Goal: Task Accomplishment & Management: Use online tool/utility

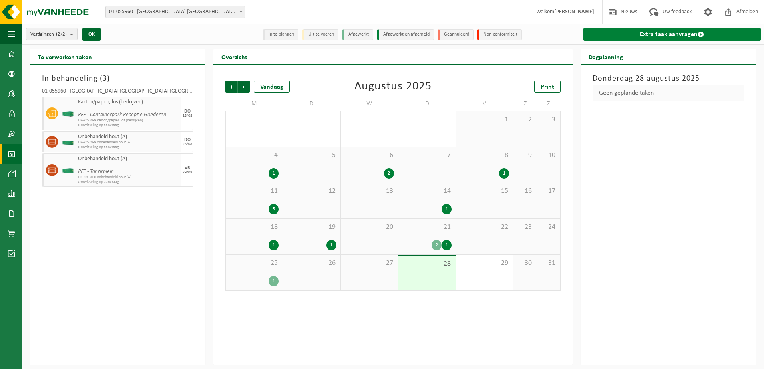
click at [624, 35] on link "Extra taak aanvragen" at bounding box center [672, 34] width 177 height 13
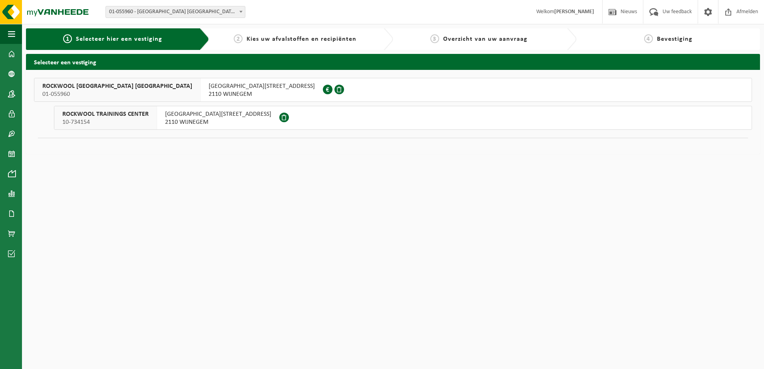
click at [209, 90] on span "2110 WIJNEGEM" at bounding box center [262, 94] width 106 height 8
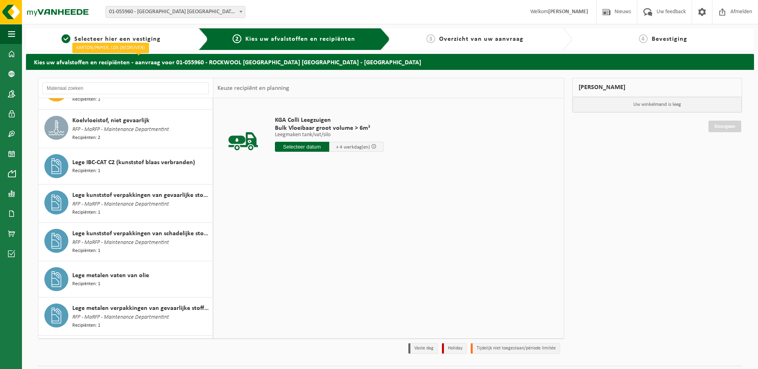
scroll to position [400, 0]
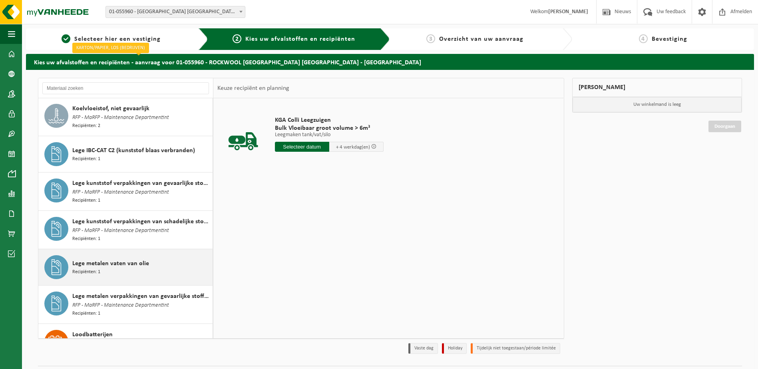
click at [96, 259] on span "Lege metalen vaten van olie" at bounding box center [110, 264] width 77 height 10
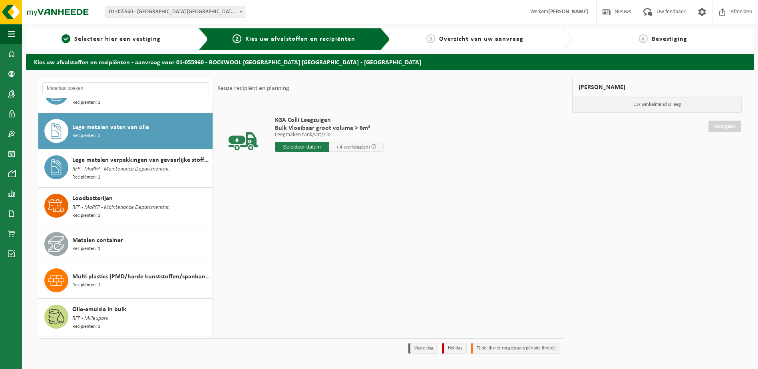
scroll to position [538, 0]
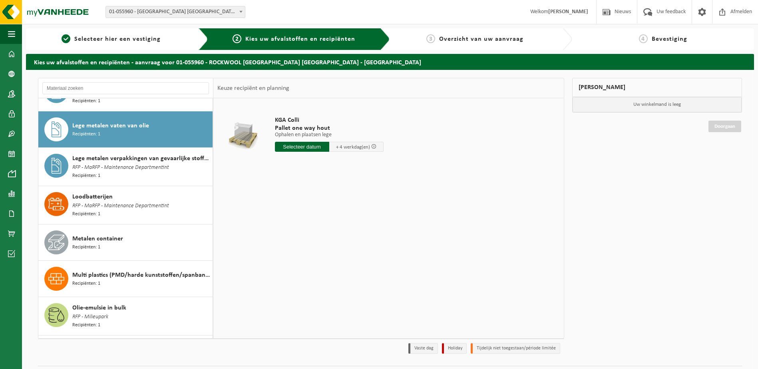
click at [317, 149] on input "text" at bounding box center [302, 147] width 54 height 10
click at [366, 168] on icon at bounding box center [365, 165] width 13 height 13
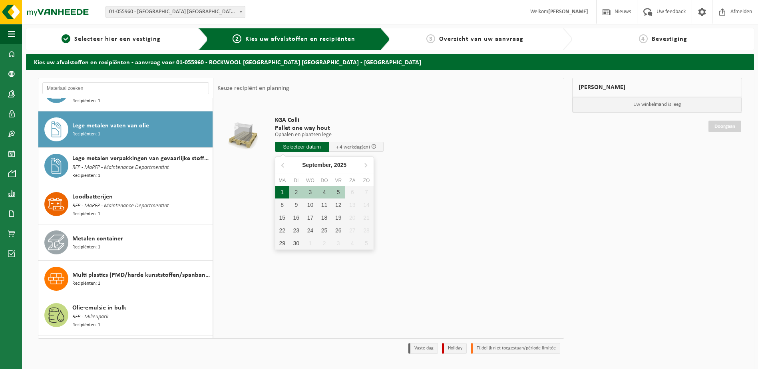
click at [285, 191] on div "1" at bounding box center [282, 192] width 14 height 13
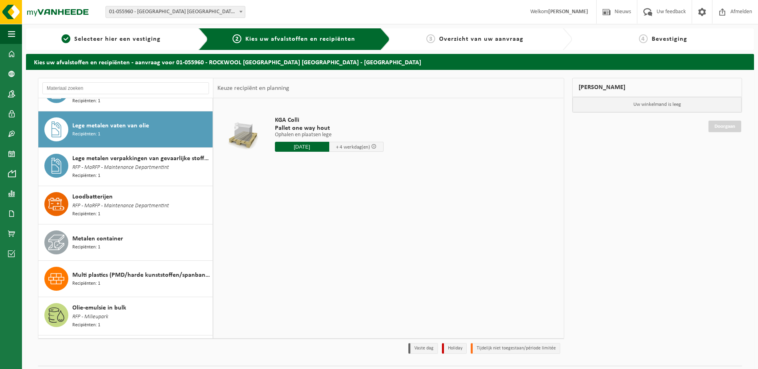
type input "Van 2025-09-01"
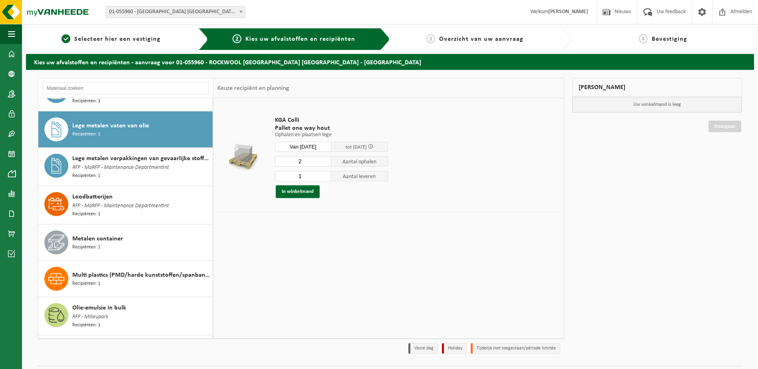
click at [324, 160] on input "2" at bounding box center [303, 161] width 57 height 10
click at [324, 160] on input "3" at bounding box center [303, 161] width 57 height 10
click at [324, 160] on input "4" at bounding box center [303, 161] width 57 height 10
type input "3"
click at [324, 162] on input "3" at bounding box center [303, 161] width 57 height 10
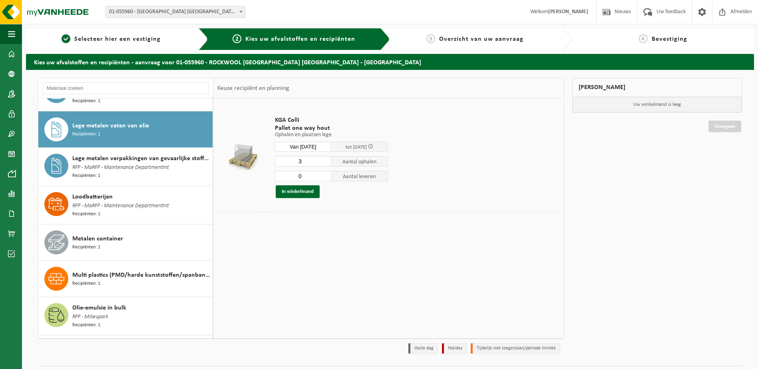
type input "0"
click at [325, 178] on input "0" at bounding box center [303, 176] width 57 height 10
click at [306, 190] on button "In winkelmand" at bounding box center [298, 191] width 44 height 13
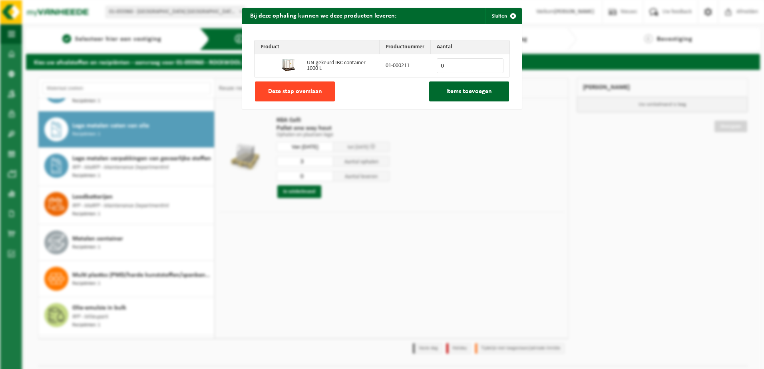
click at [321, 93] on button "Deze stap overslaan" at bounding box center [295, 92] width 80 height 20
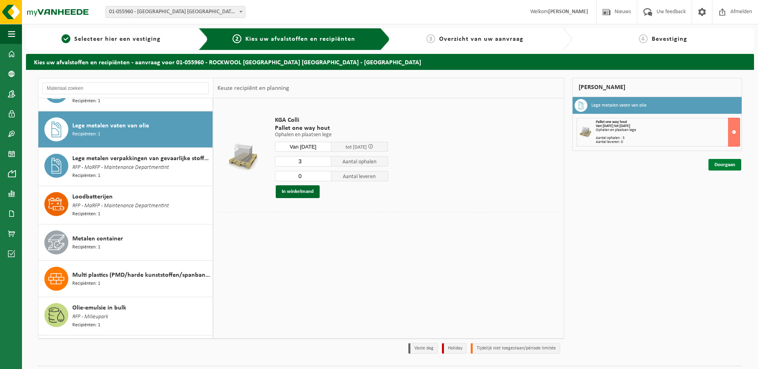
click at [727, 167] on link "Doorgaan" at bounding box center [725, 165] width 33 height 12
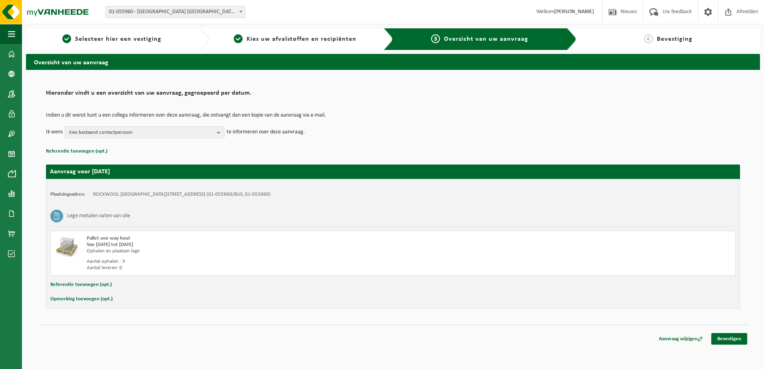
click at [93, 299] on button "Opmerking toevoegen (opt.)" at bounding box center [81, 299] width 62 height 10
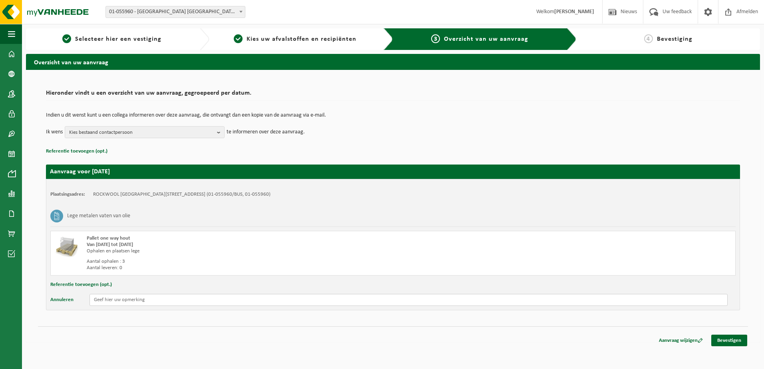
click at [108, 302] on input "text" at bounding box center [409, 300] width 638 height 12
type input "Graag ophalen van 10 lege olievaten verdeeld over 3 palletten."
click at [737, 337] on link "Bevestigen" at bounding box center [730, 341] width 36 height 12
